Goal: Answer question/provide support

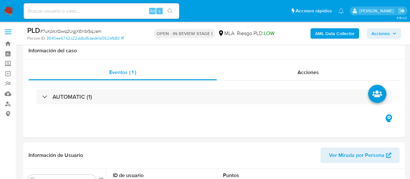
select select "10"
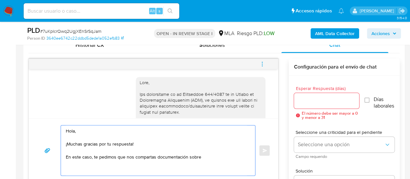
scroll to position [899, 0]
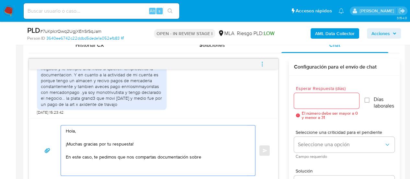
click at [217, 156] on textarea "Hola, ¡Muchas gracias por tu respuesta! En este caso, te pedimos que nos compar…" at bounding box center [156, 150] width 181 height 50
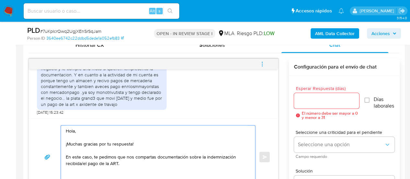
paste textarea "Formatos admitidos: PDF, JPG, JPEG, TXT, DOC, DOCX, XLS, PNG, XLSX, con un tama…"
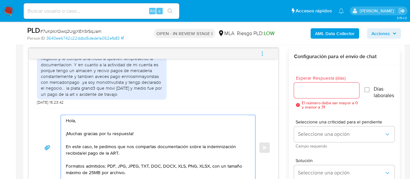
scroll to position [80, 0]
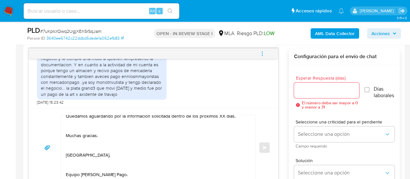
click at [65, 168] on div "Hola, ¡Muchas gracias por tu respuesta! En este caso, te pedimos que nos compar…" at bounding box center [156, 147] width 191 height 65
click at [66, 169] on textarea "Hola, ¡Muchas gracias por tu respuesta! En este caso, te pedimos que nos compar…" at bounding box center [156, 147] width 181 height 65
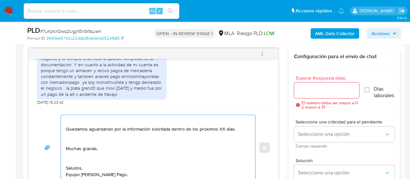
click at [73, 150] on textarea "Hola, ¡Muchas gracias por tu respuesta! En este caso, te pedimos que nos compar…" at bounding box center [156, 147] width 181 height 65
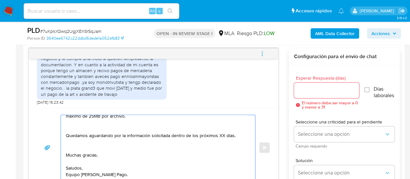
click at [72, 135] on textarea "Hola, ¡Muchas gracias por tu respuesta! En este caso, te pedimos que nos compar…" at bounding box center [156, 147] width 181 height 65
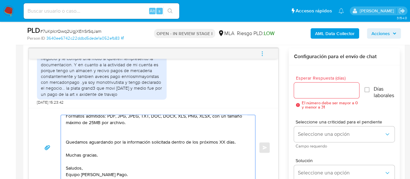
click at [104, 126] on textarea "Hola, ¡Muchas gracias por tu respuesta! En este caso, te pedimos que nos compar…" at bounding box center [156, 147] width 181 height 65
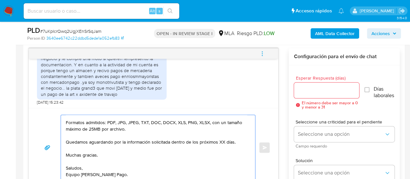
scroll to position [50, 0]
drag, startPoint x: 219, startPoint y: 134, endPoint x: 223, endPoint y: 135, distance: 3.6
click at [223, 135] on textarea "Hola, ¡Muchas gracias por tu respuesta! En este caso, te pedimos que nos compar…" at bounding box center [156, 147] width 181 height 65
type textarea "Hola, ¡Muchas gracias por tu respuesta! En este caso, te pedimos que nos compar…"
click at [306, 94] on div at bounding box center [327, 90] width 66 height 16
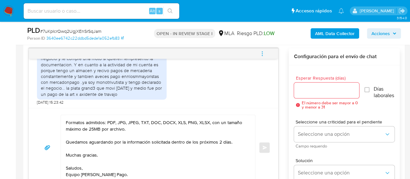
click at [305, 88] on input "Esperar Respuesta (días)" at bounding box center [327, 90] width 66 height 8
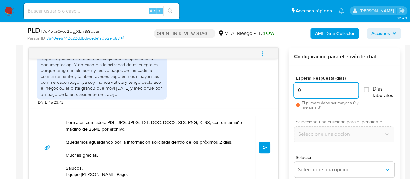
type input "0"
click at [304, 87] on input "0" at bounding box center [326, 90] width 65 height 8
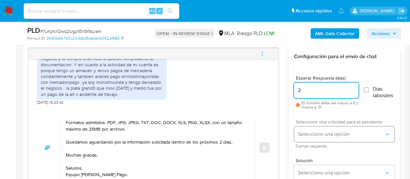
type input "2"
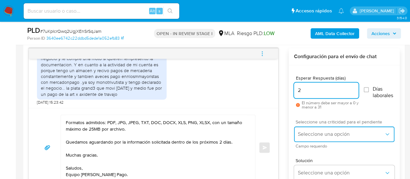
click at [316, 133] on span "Seleccione una opción" at bounding box center [341, 134] width 86 height 6
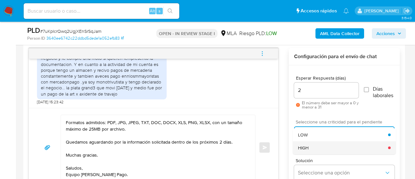
click at [310, 145] on div "HIGH" at bounding box center [343, 147] width 90 height 13
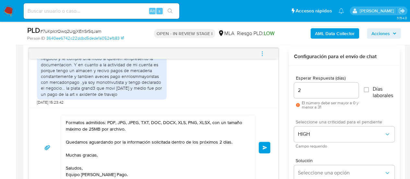
click at [262, 152] on div "Hola, ¡Muchas gracias por tu respuesta! En este caso, te pedimos que nos compar…" at bounding box center [154, 148] width 234 height 66
click at [262, 149] on button "Enviar" at bounding box center [265, 147] width 12 height 12
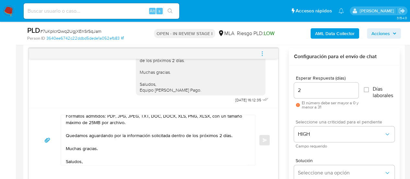
scroll to position [0, 0]
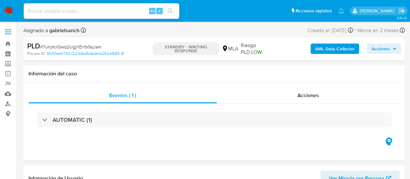
select select "10"
click at [109, 15] on input at bounding box center [102, 11] width 156 height 8
paste input "FQx90Cg3HAd0S3yXMCOvFP5T"
type input "FQx90Cg3HAd0S3yXMCOvFP5T"
select select "10"
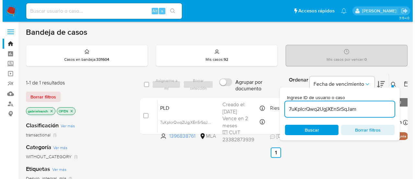
scroll to position [47, 0]
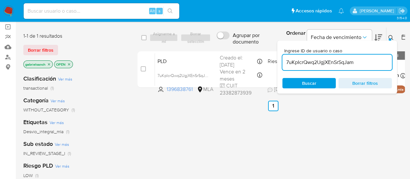
click at [333, 61] on input "7uKpIcrQwq2UgjXEnSrSqJam" at bounding box center [338, 62] width 110 height 8
paste input "FQx90Cg3HAd0S3yXMCOvFP5T"
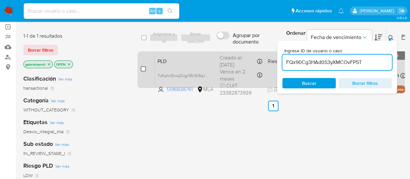
type input "FQx90Cg3HAd0S3yXMCOvFP5T"
click at [144, 69] on input "checkbox" at bounding box center [143, 68] width 5 height 5
checkbox input "true"
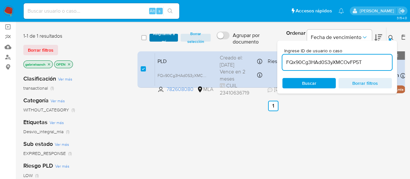
click at [155, 41] on span "Asignarme a mí" at bounding box center [164, 37] width 22 height 6
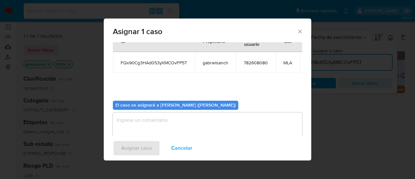
scroll to position [38, 0]
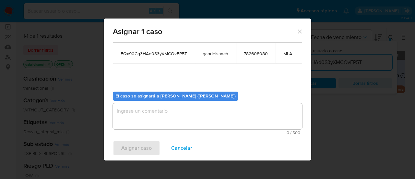
click at [153, 112] on textarea "assign-modal" at bounding box center [207, 116] width 189 height 26
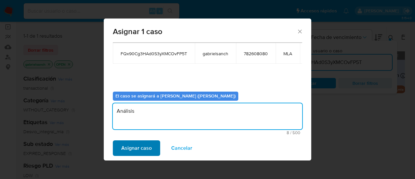
type textarea "Análisis"
click at [142, 149] on span "Asignar caso" at bounding box center [136, 148] width 30 height 14
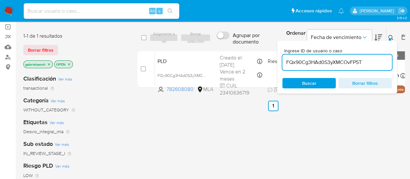
click at [354, 60] on input "FQx90Cg3HAd0S3yXMCOvFP5T" at bounding box center [338, 62] width 110 height 8
paste input "ln8p25ZHf0LgpyYX13JOYmD5"
type input "ln8p25ZHf0LgpyYX13JOYmD5"
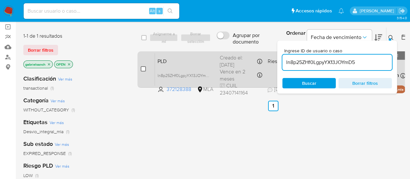
click at [143, 68] on input "checkbox" at bounding box center [143, 68] width 5 height 5
checkbox input "true"
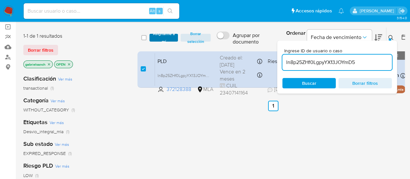
click at [158, 40] on span "Asignarme a mí" at bounding box center [164, 37] width 22 height 6
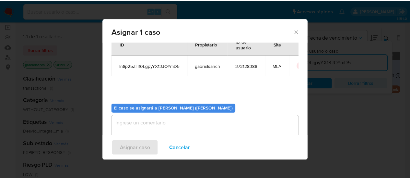
scroll to position [33, 0]
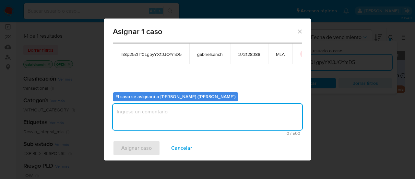
click at [162, 114] on textarea "assign-modal" at bounding box center [207, 117] width 189 height 26
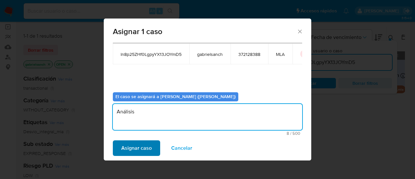
type textarea "Análisis"
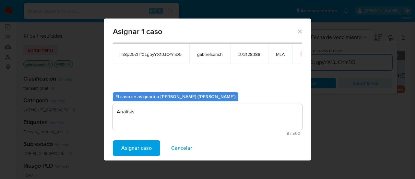
click at [135, 147] on span "Asignar caso" at bounding box center [136, 148] width 30 height 14
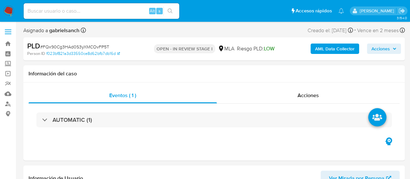
select select "10"
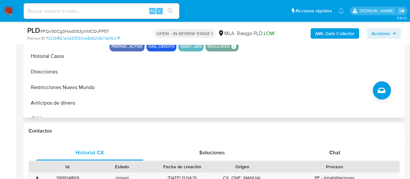
scroll to position [227, 0]
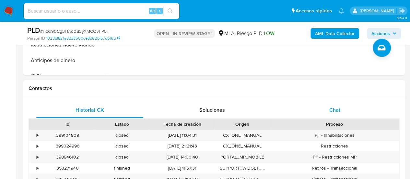
click at [330, 113] on div "Chat" at bounding box center [335, 110] width 107 height 16
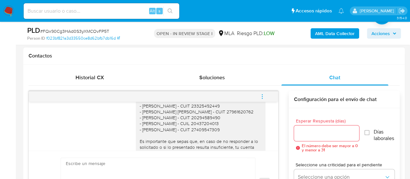
scroll to position [609, 0]
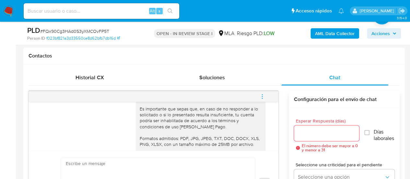
click at [84, 10] on input at bounding box center [102, 11] width 156 height 8
paste input "ln8p25ZHf0LgpyYX13JOYmD5"
type input "ln8p25ZHf0LgpyYX13JOYmD5"
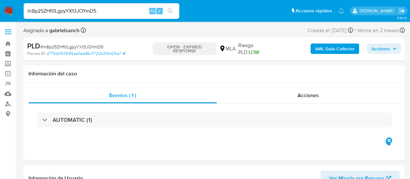
select select "10"
click at [78, 12] on input "ln8p25ZHf0LgpyYX13JOYmD5" at bounding box center [102, 11] width 156 height 8
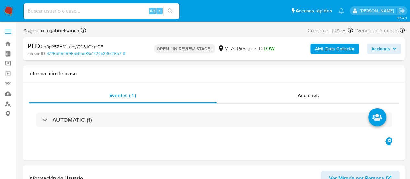
select select "10"
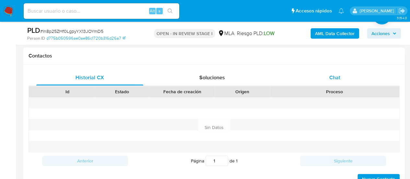
click at [319, 75] on div "Chat" at bounding box center [335, 78] width 107 height 16
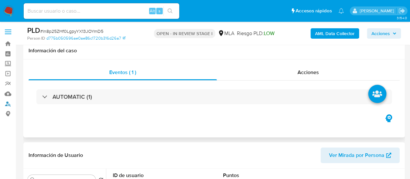
scroll to position [97, 0]
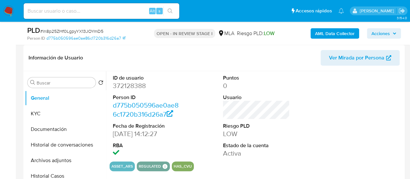
drag, startPoint x: 51, startPoint y: 130, endPoint x: 415, endPoint y: 80, distance: 367.1
click at [51, 130] on button "Documentación" at bounding box center [65, 129] width 81 height 16
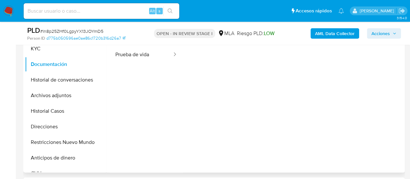
scroll to position [130, 0]
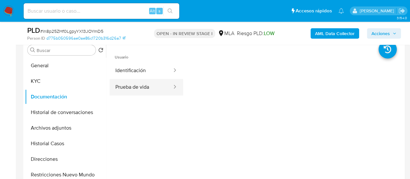
click at [149, 94] on button "Prueba de vida" at bounding box center [141, 87] width 63 height 17
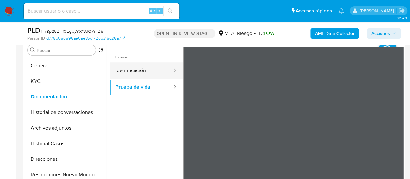
click at [127, 70] on button "Identificación" at bounding box center [141, 70] width 63 height 17
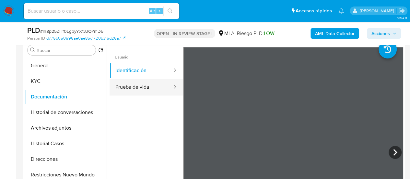
click at [135, 92] on button "Prueba de vida" at bounding box center [141, 87] width 63 height 17
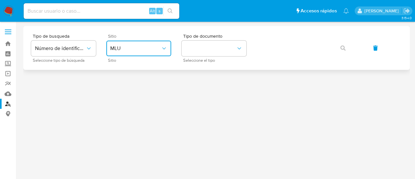
click at [115, 53] on button "MLU" at bounding box center [138, 49] width 65 height 16
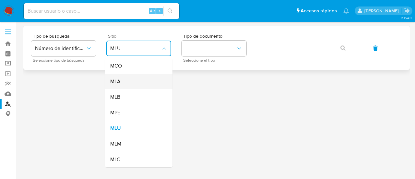
click at [117, 76] on div "MLA" at bounding box center [136, 82] width 53 height 16
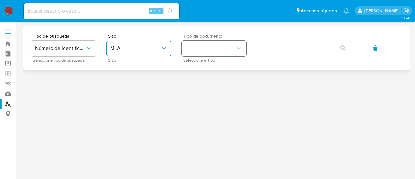
click at [214, 46] on button "identificationType" at bounding box center [214, 49] width 65 height 16
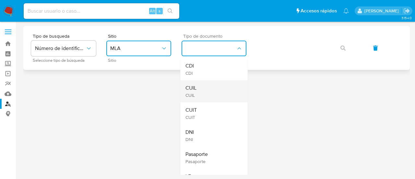
click at [210, 85] on div "CUIL CUIL" at bounding box center [212, 91] width 53 height 22
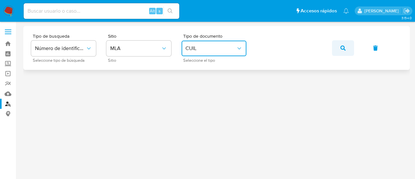
click at [336, 48] on button "button" at bounding box center [343, 48] width 22 height 16
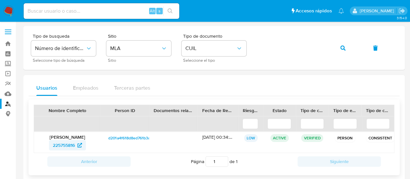
click at [56, 145] on span "225755816" at bounding box center [64, 145] width 22 height 10
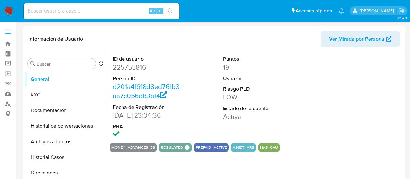
scroll to position [65, 0]
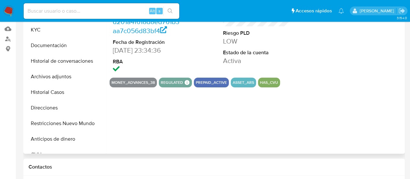
select select "10"
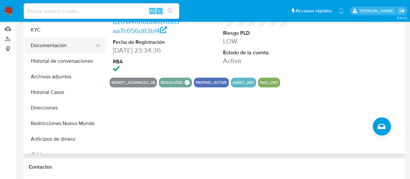
click at [62, 45] on button "Documentación" at bounding box center [63, 46] width 76 height 16
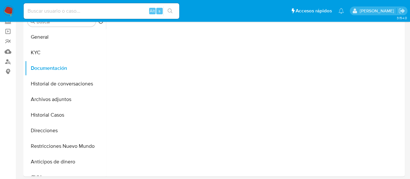
scroll to position [32, 0]
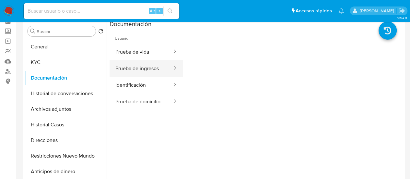
click at [150, 67] on button "Prueba de ingresos" at bounding box center [141, 68] width 63 height 17
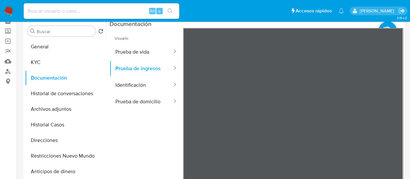
click at [139, 54] on button "Prueba de vida" at bounding box center [141, 51] width 63 height 17
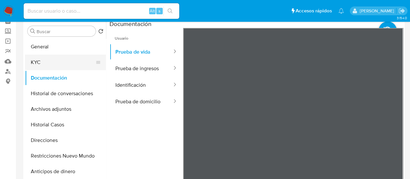
click at [35, 62] on button "KYC" at bounding box center [63, 62] width 76 height 16
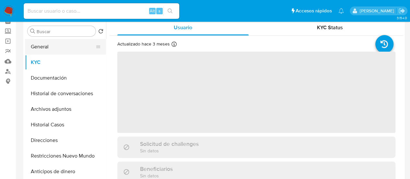
click at [71, 44] on button "General" at bounding box center [63, 47] width 76 height 16
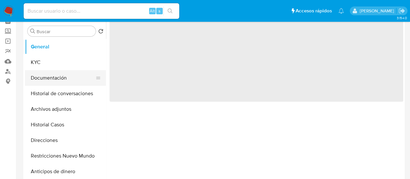
click at [75, 76] on button "Documentación" at bounding box center [63, 78] width 76 height 16
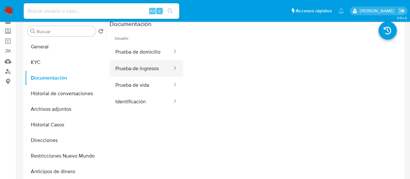
click at [135, 70] on button "Prueba de ingresos" at bounding box center [141, 68] width 63 height 17
